Goal: Task Accomplishment & Management: Use online tool/utility

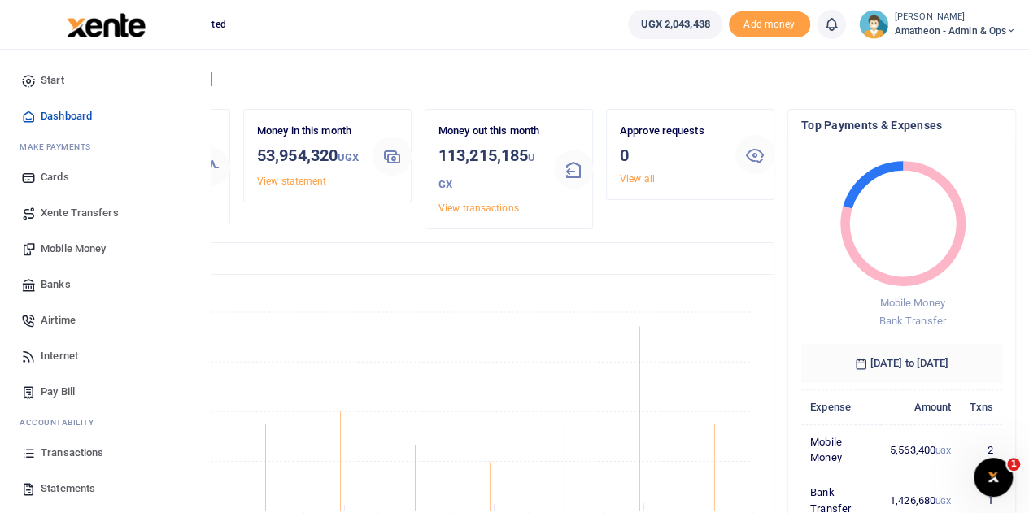
click at [55, 489] on span "Statements" at bounding box center [68, 489] width 54 height 16
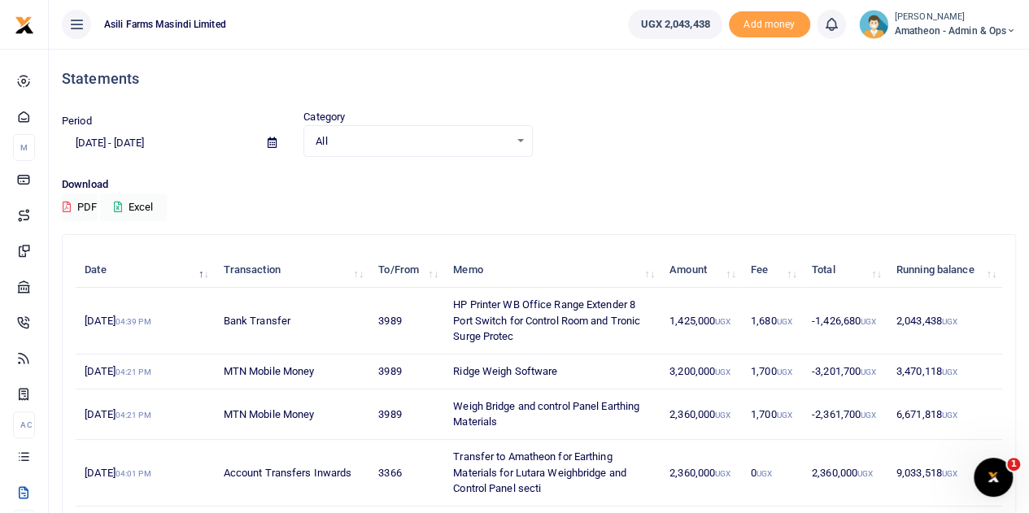
click at [271, 141] on icon at bounding box center [272, 142] width 9 height 11
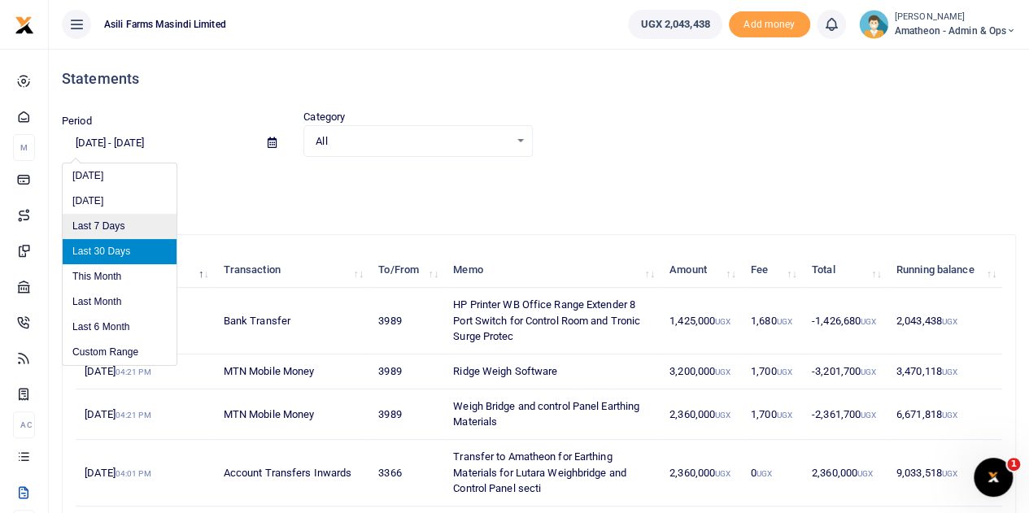
click at [99, 228] on li "Last 7 Days" at bounding box center [120, 226] width 114 height 25
type input "[DATE] - [DATE]"
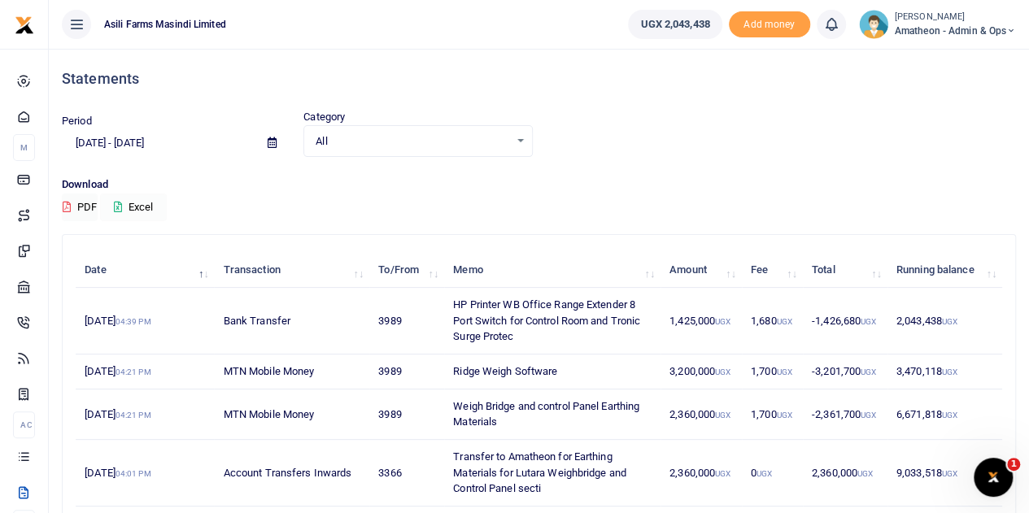
click at [141, 204] on button "Excel" at bounding box center [133, 208] width 67 height 28
